Goal: Transaction & Acquisition: Download file/media

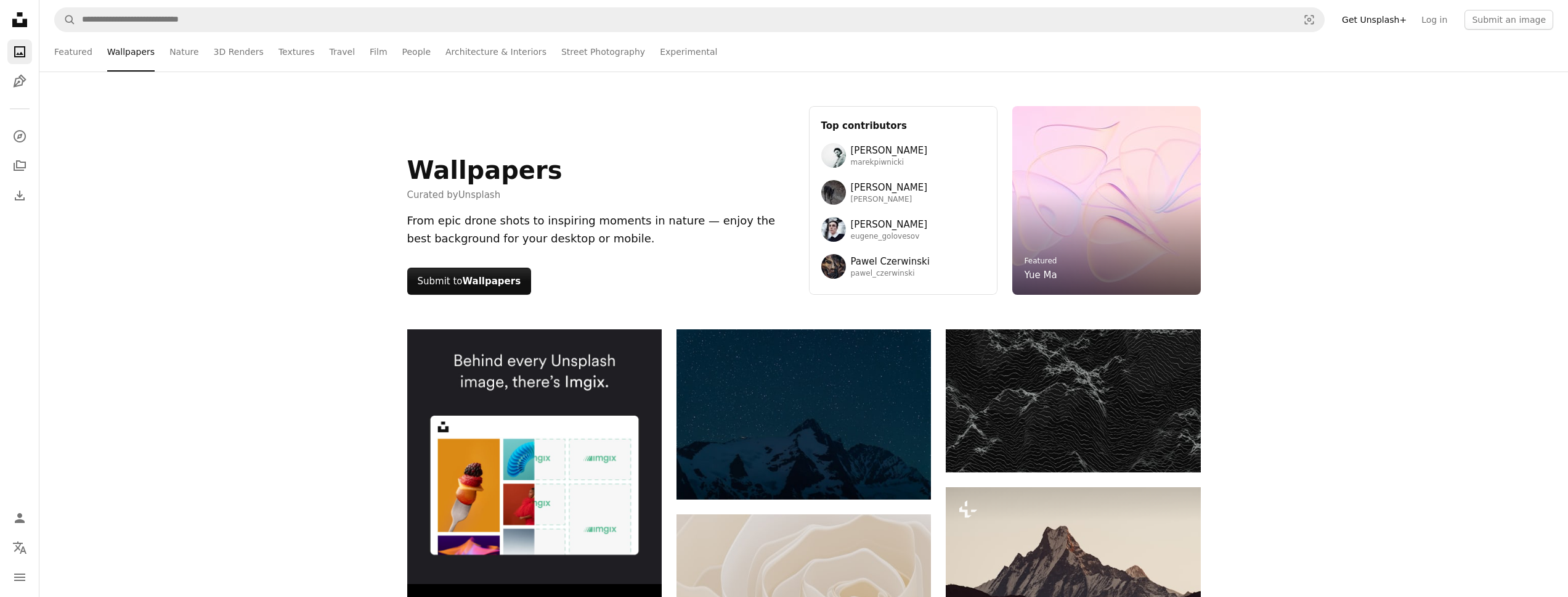
scroll to position [18406, 0]
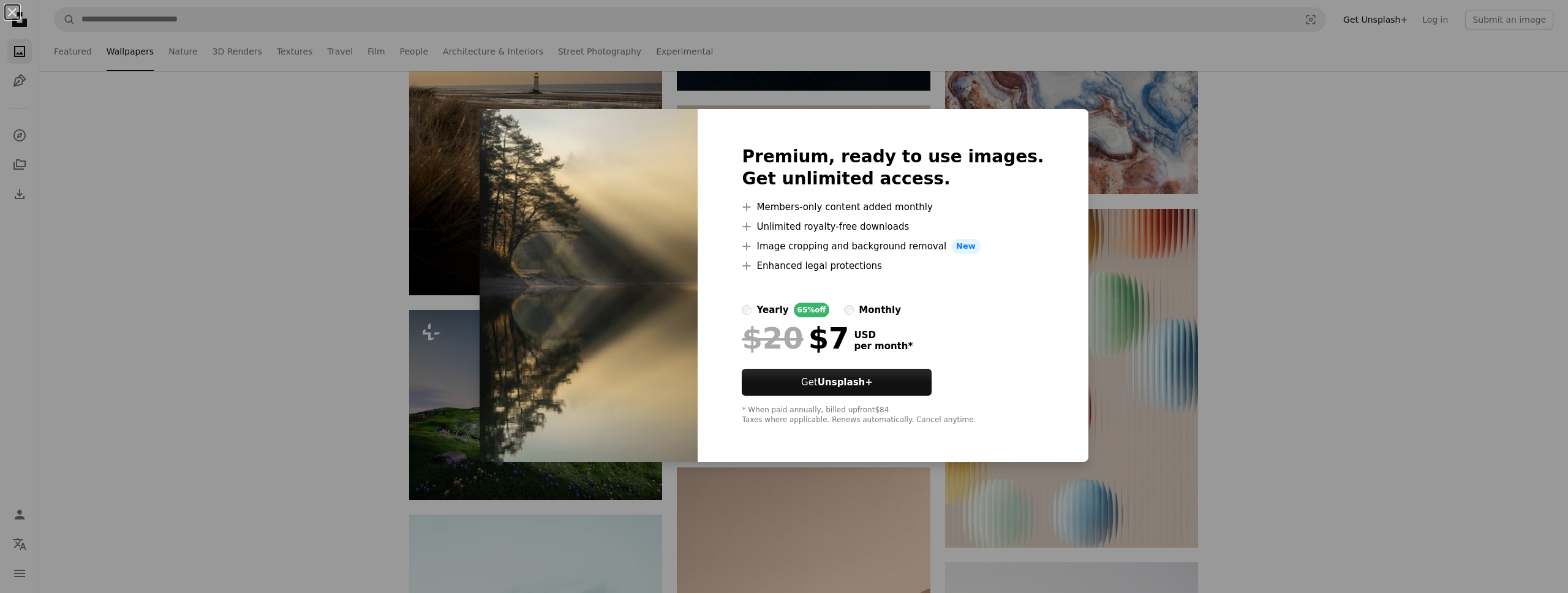
click at [1251, 327] on div "An X shape Premium, ready to use images. Get unlimited access. A plus sign Memb…" at bounding box center [784, 296] width 1568 height 593
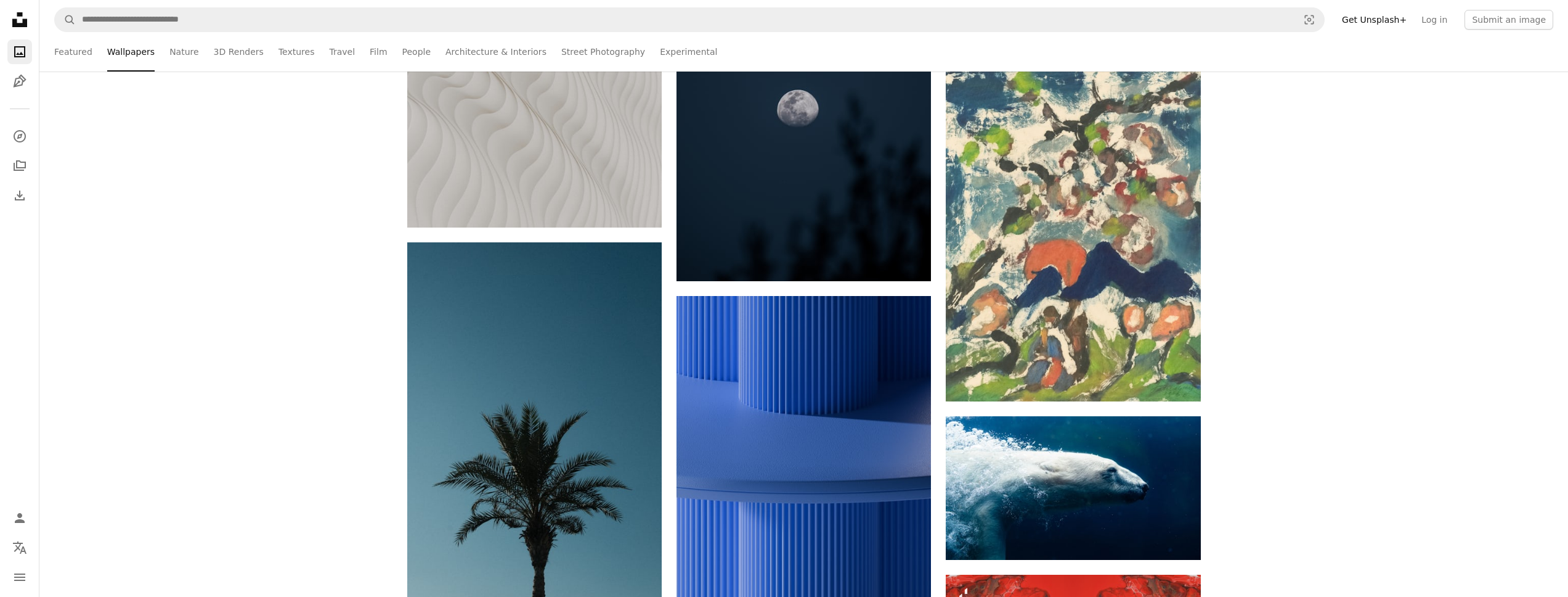
scroll to position [21714, 0]
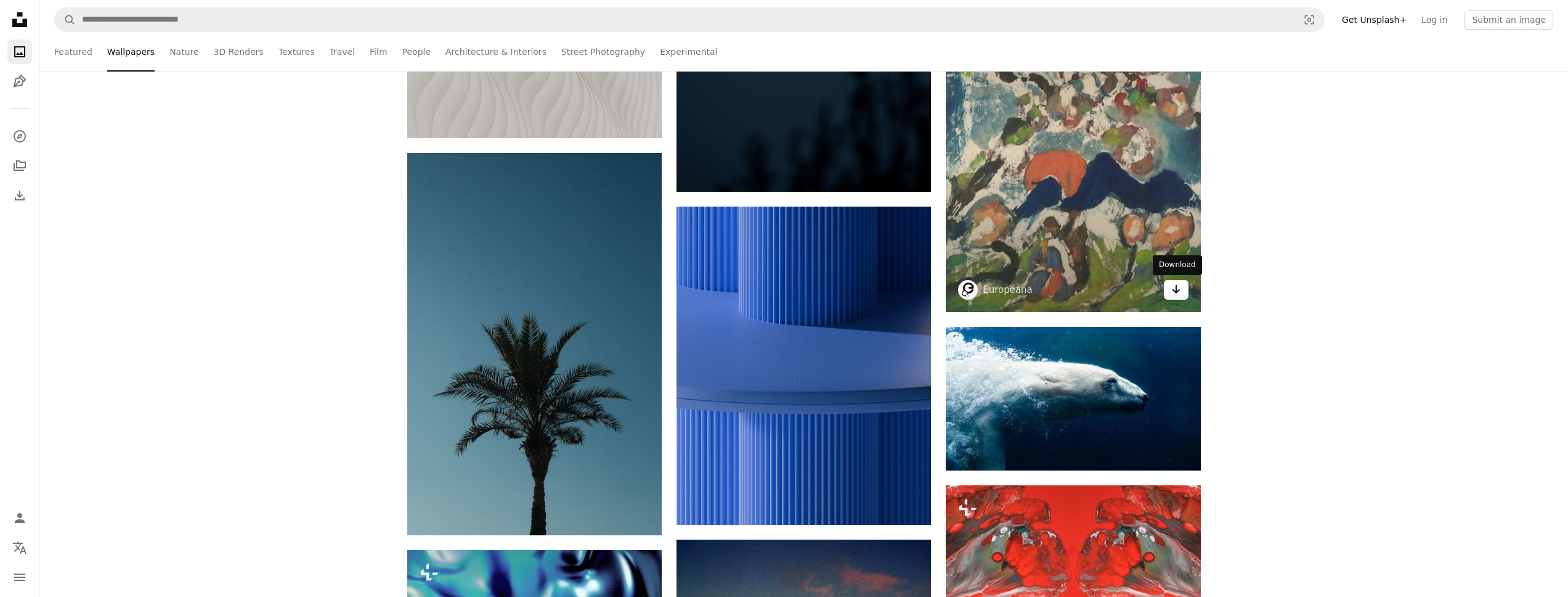
click at [1180, 294] on icon "Arrow pointing down" at bounding box center [1176, 289] width 10 height 15
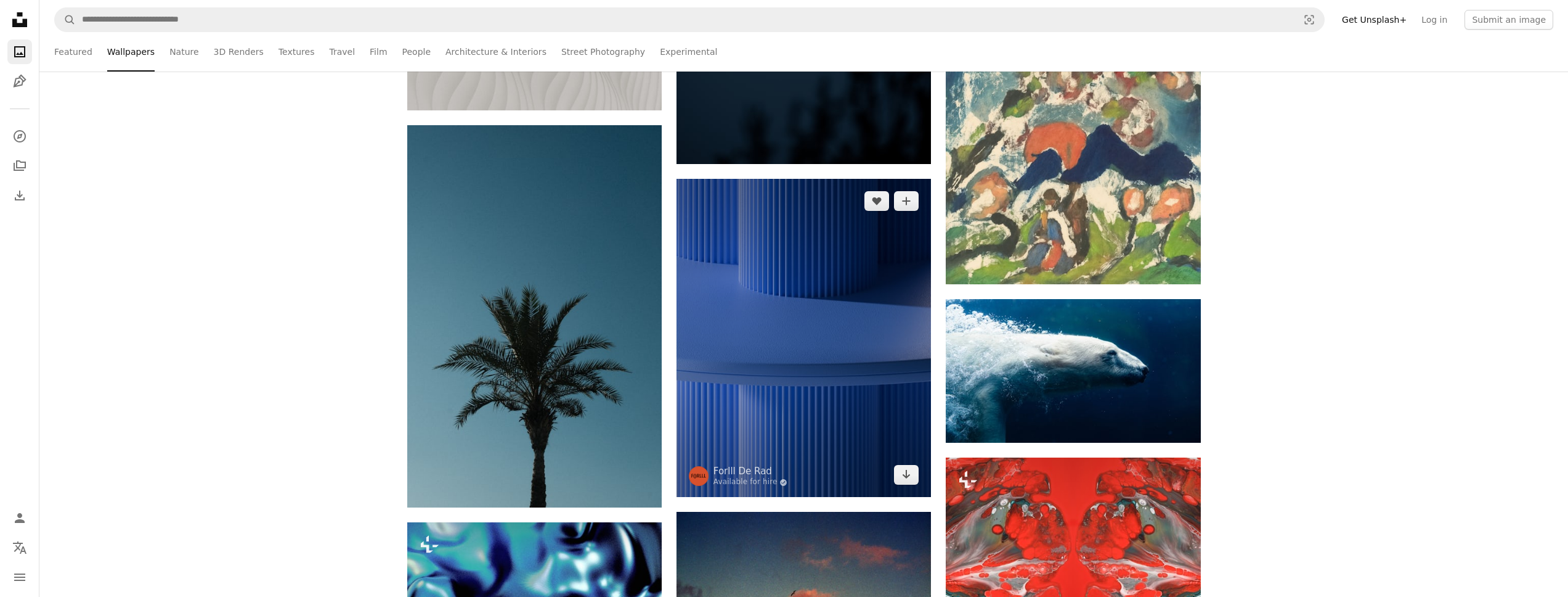
scroll to position [21837, 0]
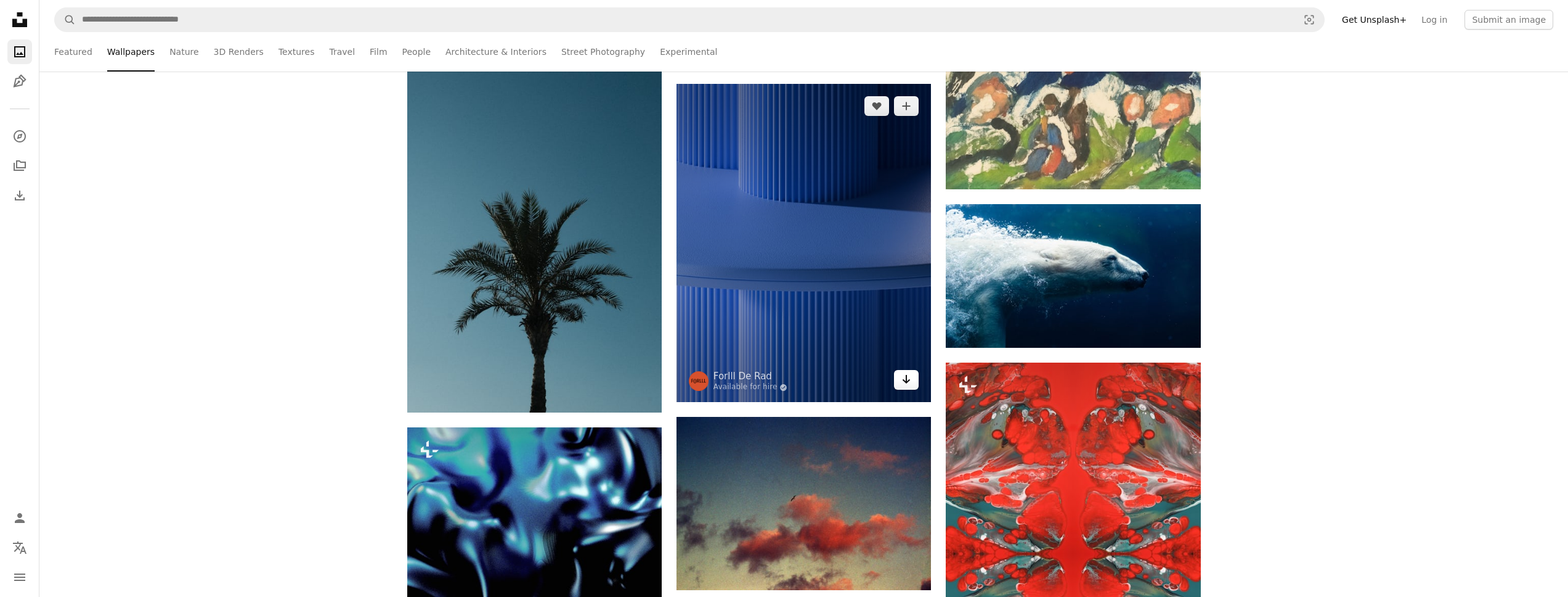
click at [909, 386] on icon "Arrow pointing down" at bounding box center [907, 379] width 10 height 15
